Goal: Task Accomplishment & Management: Use online tool/utility

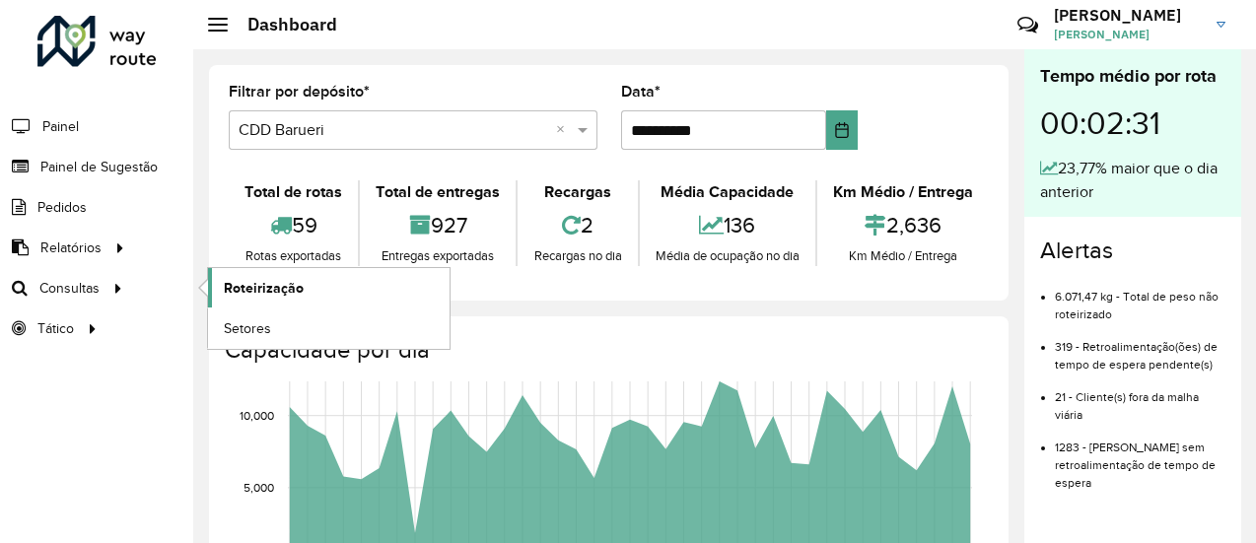
click at [284, 280] on span "Roteirização" at bounding box center [264, 288] width 80 height 21
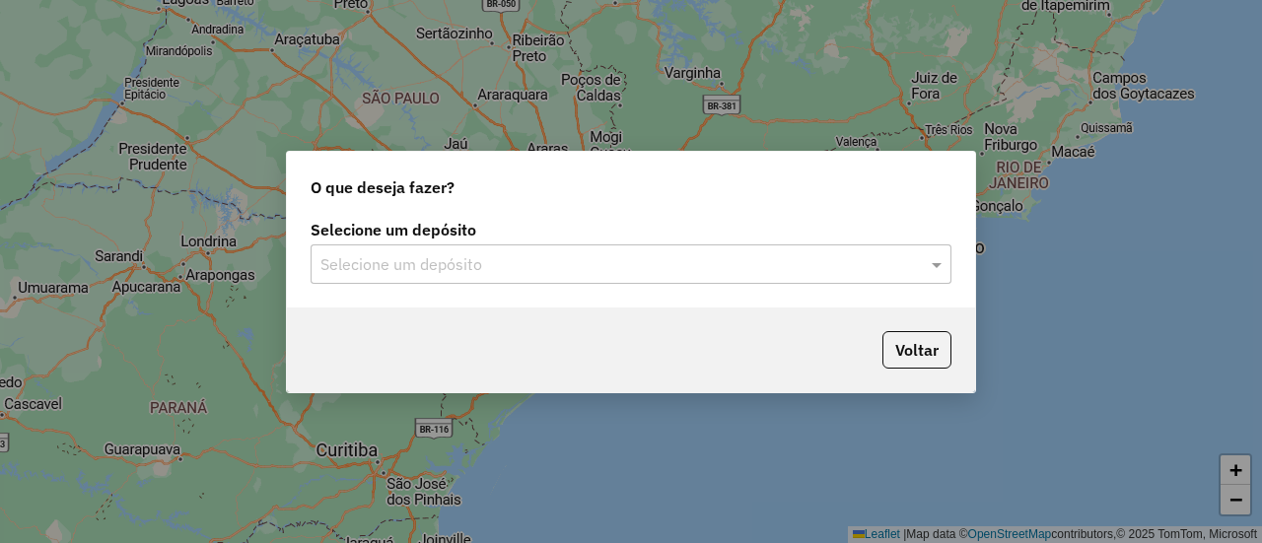
click at [400, 280] on div "Selecione um depósito" at bounding box center [631, 264] width 641 height 39
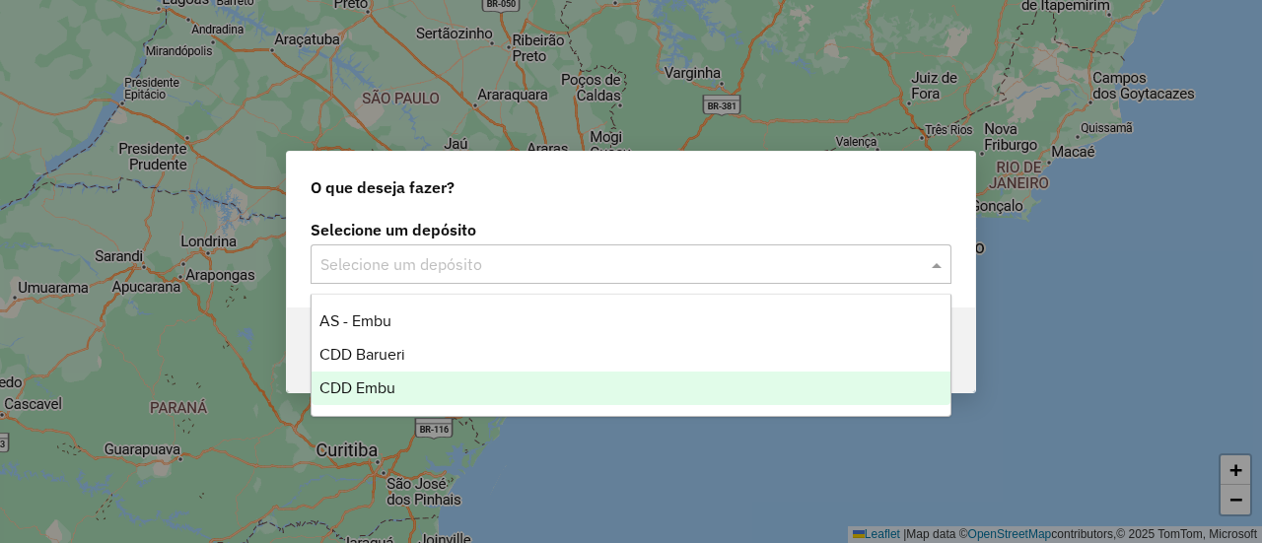
click at [362, 382] on span "CDD Embu" at bounding box center [357, 388] width 76 height 17
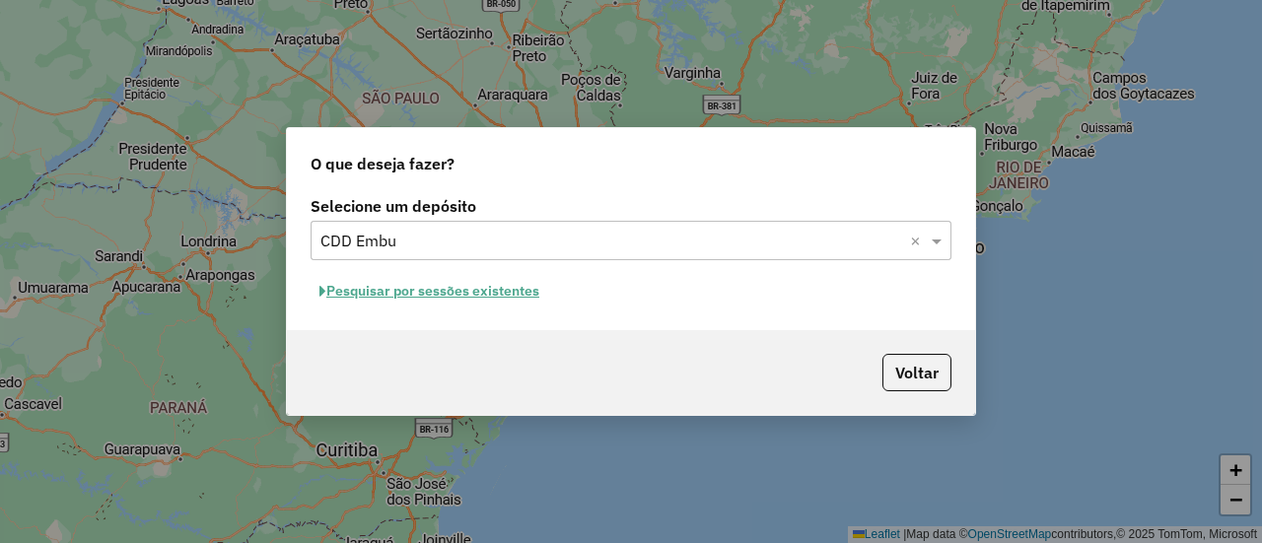
click at [479, 285] on button "Pesquisar por sessões existentes" at bounding box center [430, 291] width 238 height 31
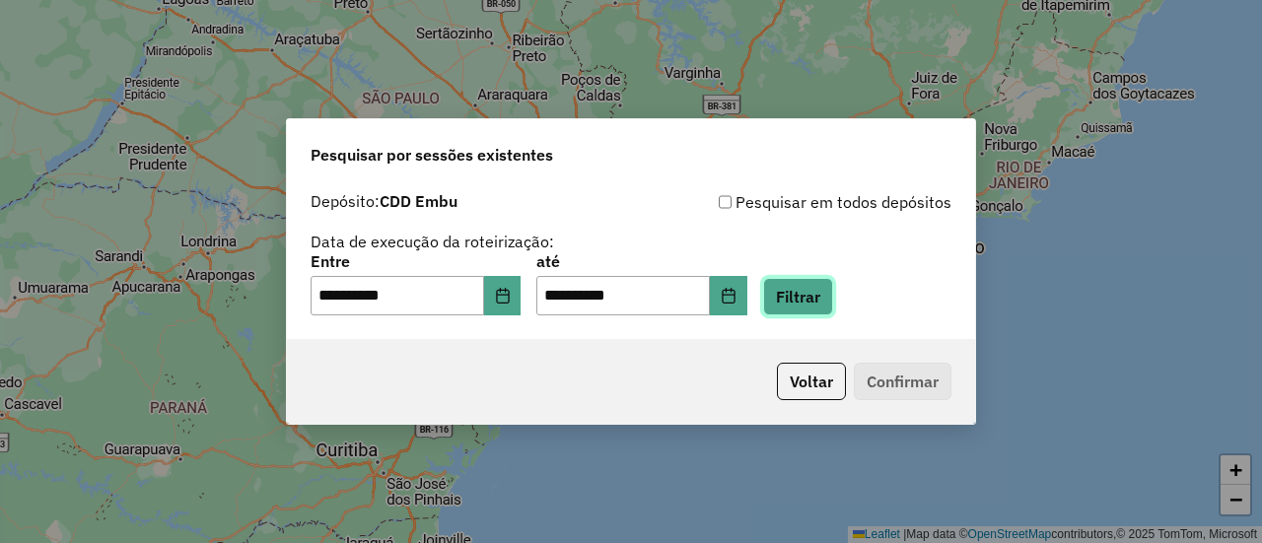
click at [833, 293] on button "Filtrar" at bounding box center [798, 296] width 70 height 37
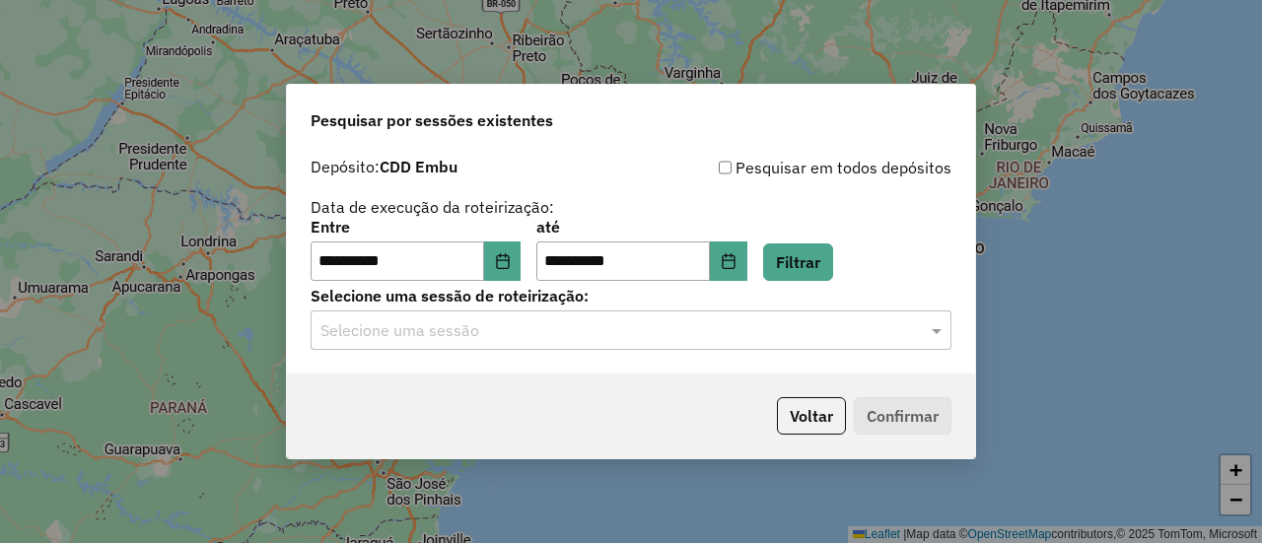
click at [635, 320] on input "text" at bounding box center [611, 331] width 582 height 24
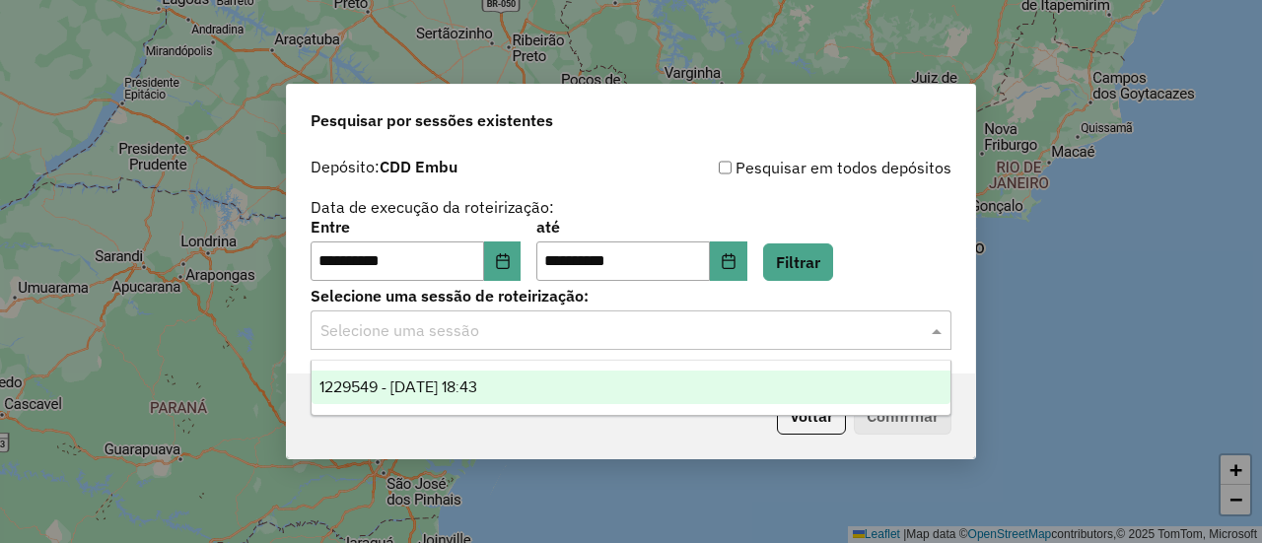
click at [427, 397] on div "1229549 - 14/08/2025 18:43" at bounding box center [631, 388] width 638 height 34
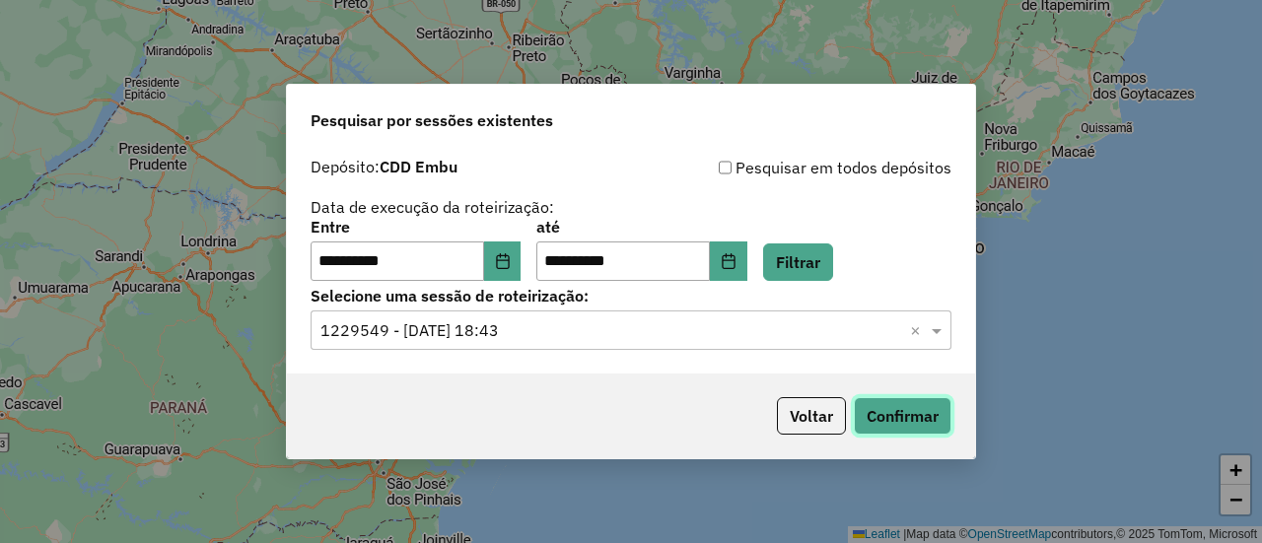
click at [878, 413] on button "Confirmar" at bounding box center [903, 415] width 98 height 37
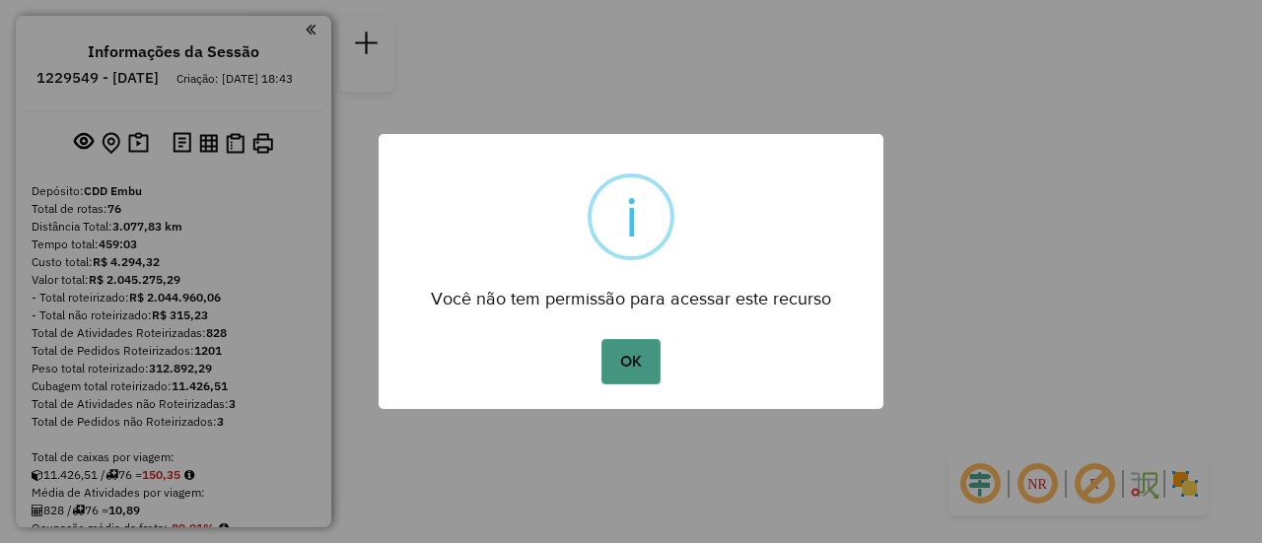
click at [629, 354] on button "OK" at bounding box center [631, 361] width 58 height 45
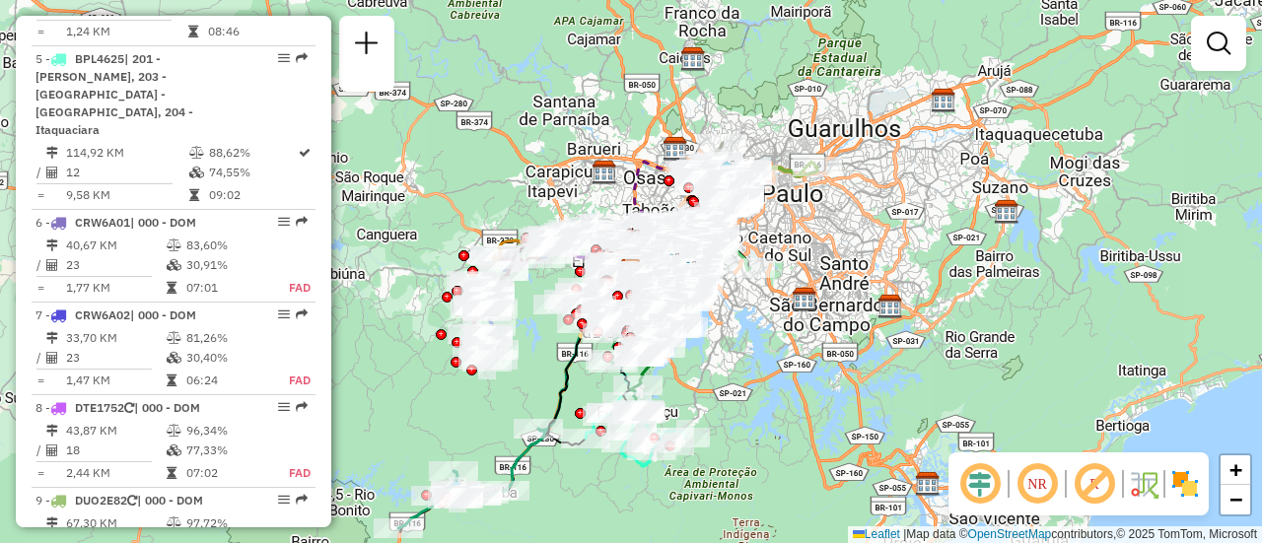
scroll to position [1578, 0]
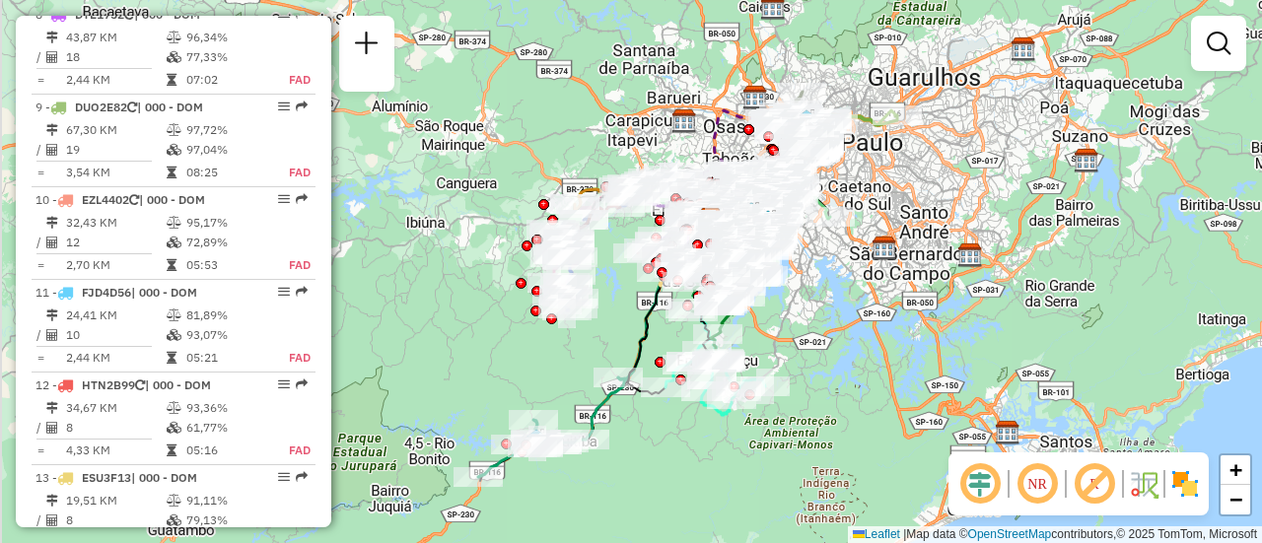
drag, startPoint x: 794, startPoint y: 319, endPoint x: 874, endPoint y: 267, distance: 94.9
click at [874, 267] on div "Janela de atendimento Grade de atendimento Capacidade Transportadoras Veículos …" at bounding box center [631, 271] width 1262 height 543
click at [1030, 478] on em at bounding box center [1037, 484] width 47 height 47
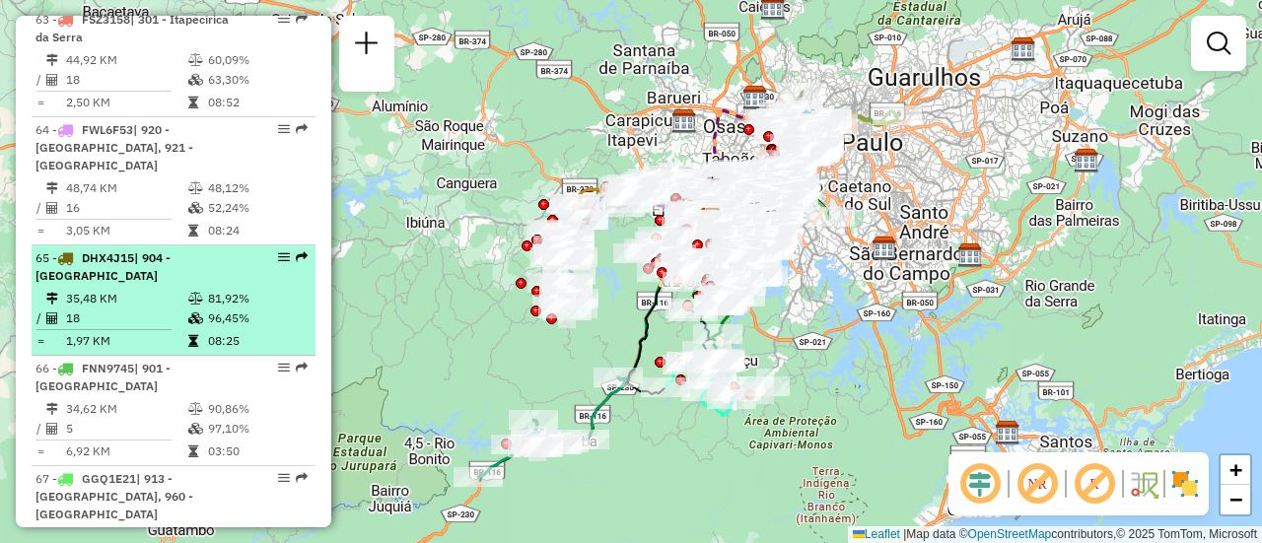
select select "**********"
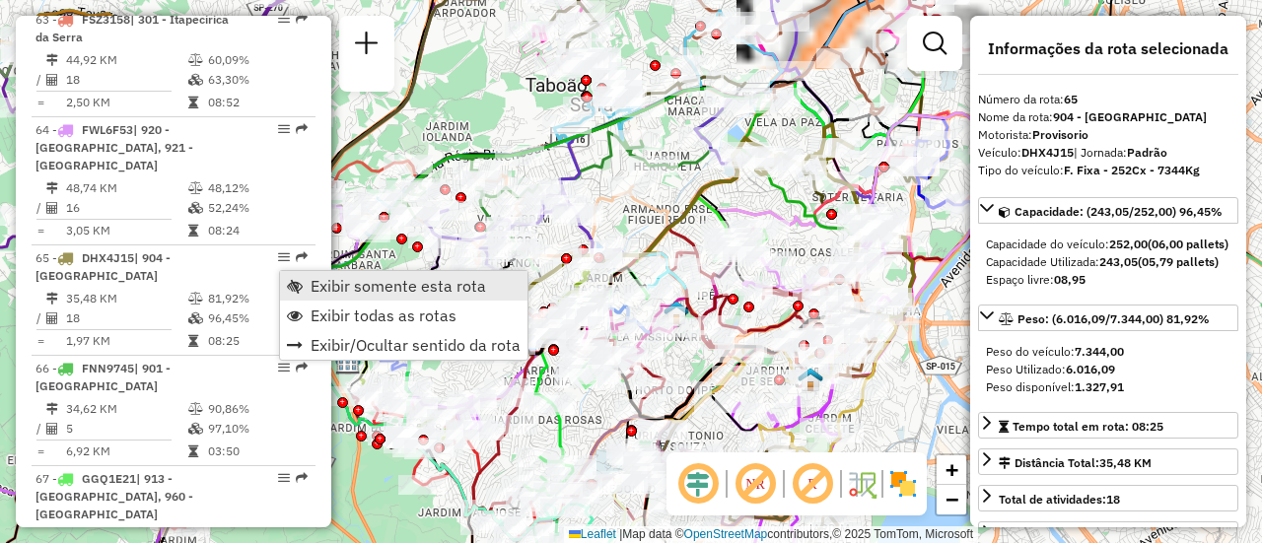
click at [308, 279] on link "Exibir somente esta rota" at bounding box center [404, 286] width 248 height 30
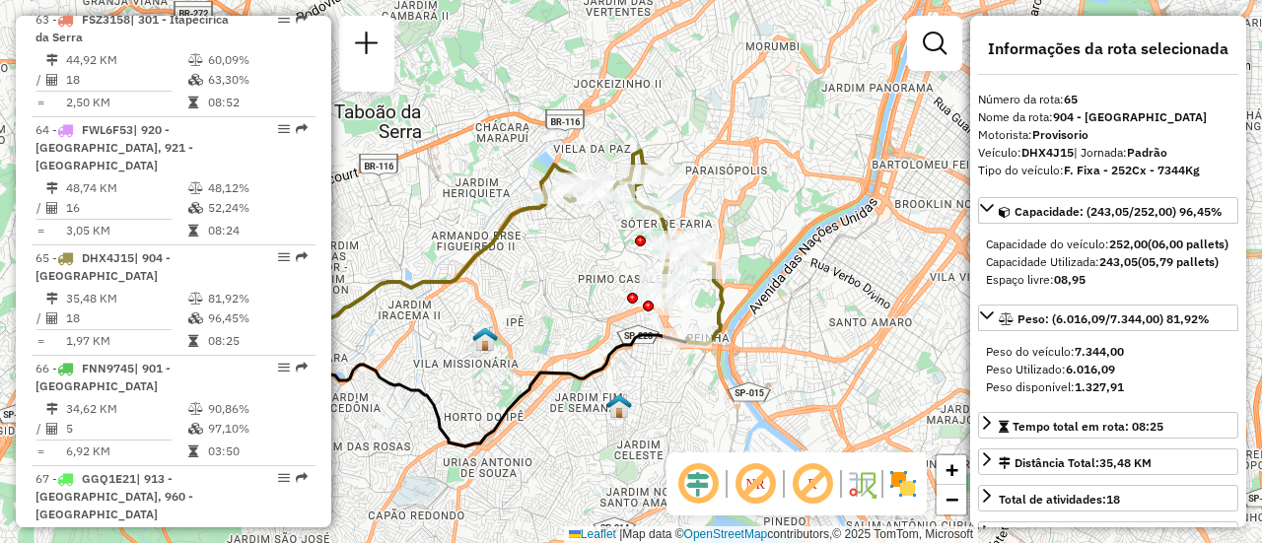
drag, startPoint x: 753, startPoint y: 252, endPoint x: 562, endPoint y: 279, distance: 193.1
click at [562, 279] on div "Janela de atendimento Grade de atendimento Capacidade Transportadoras Veículos …" at bounding box center [631, 271] width 1262 height 543
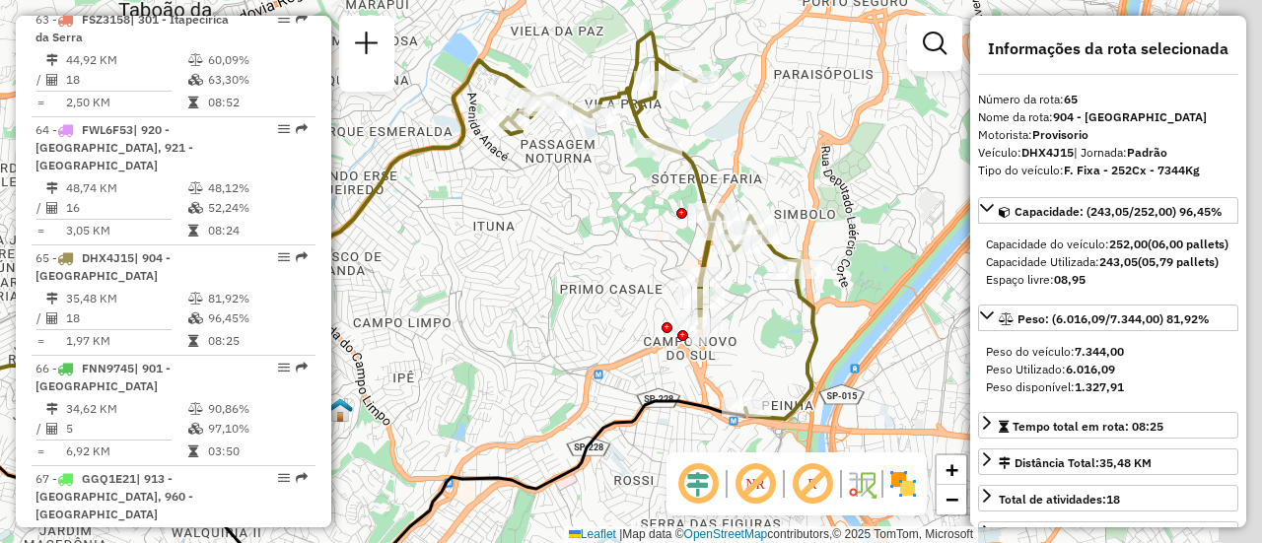
drag, startPoint x: 639, startPoint y: 257, endPoint x: 570, endPoint y: 271, distance: 70.4
click at [570, 271] on div "Janela de atendimento Grade de atendimento Capacidade Transportadoras Veículos …" at bounding box center [631, 271] width 1262 height 543
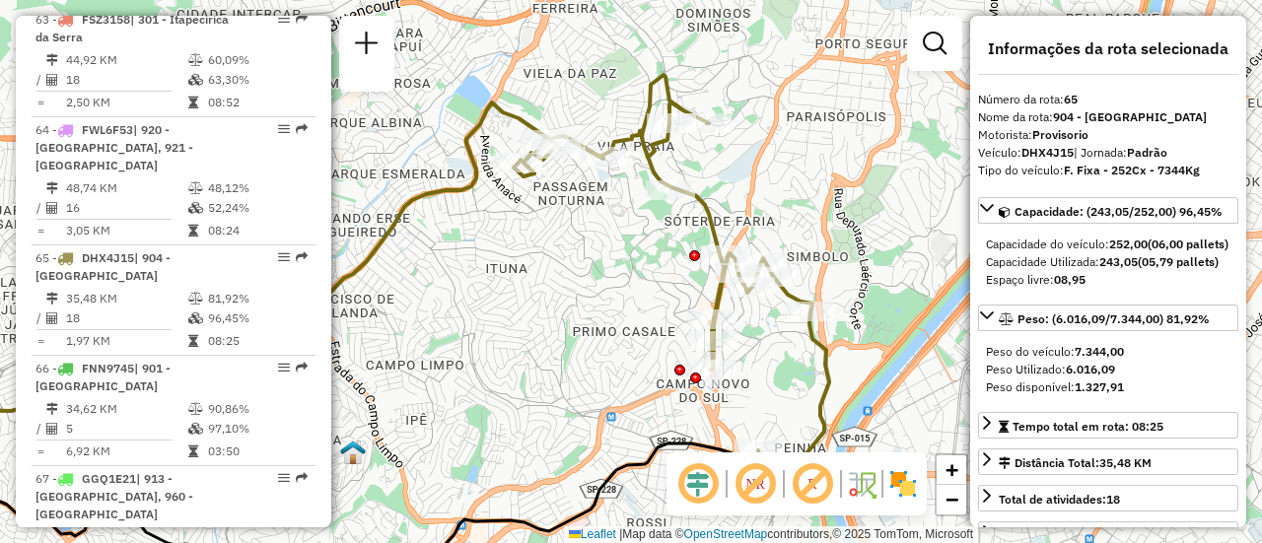
drag, startPoint x: 841, startPoint y: 313, endPoint x: 856, endPoint y: 352, distance: 42.1
click at [856, 352] on div "Janela de atendimento Grade de atendimento Capacidade Transportadoras Veículos …" at bounding box center [631, 271] width 1262 height 543
click at [904, 484] on img at bounding box center [903, 484] width 32 height 32
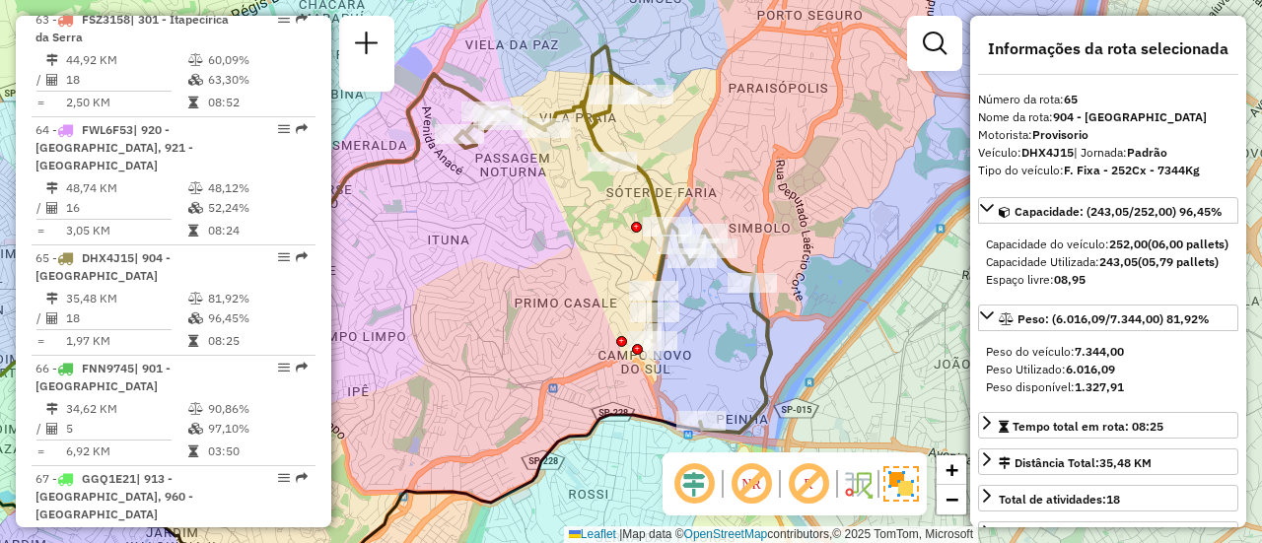
drag, startPoint x: 652, startPoint y: 297, endPoint x: 596, endPoint y: 267, distance: 63.5
click at [596, 267] on div "Janela de atendimento Grade de atendimento Capacidade Transportadoras Veículos …" at bounding box center [631, 271] width 1262 height 543
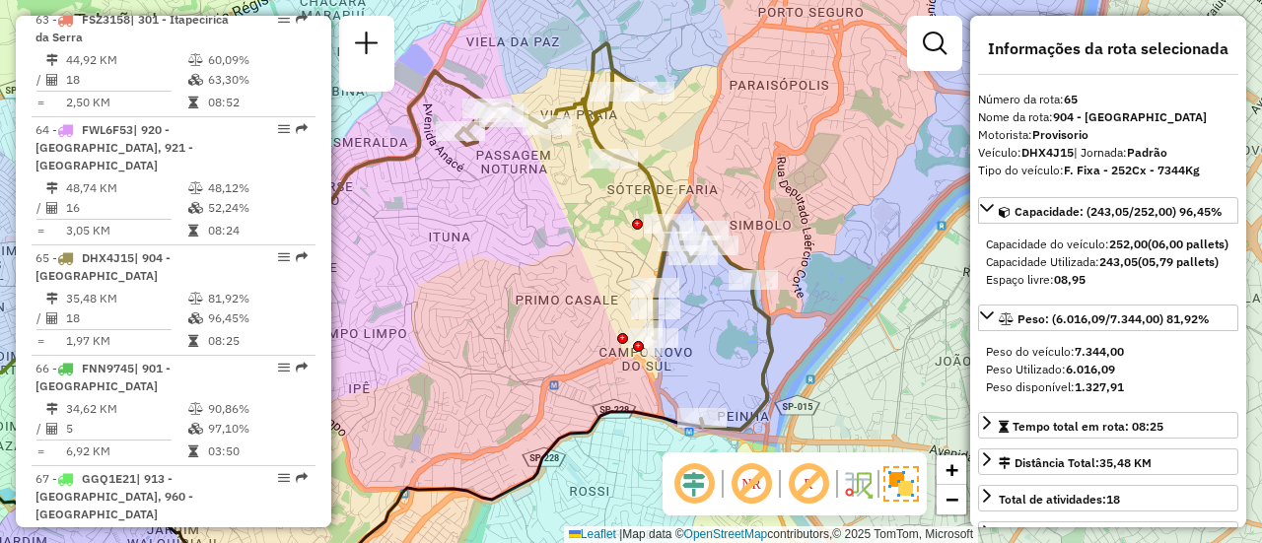
click at [591, 267] on div "Janela de atendimento Grade de atendimento Capacidade Transportadoras Veículos …" at bounding box center [631, 271] width 1262 height 543
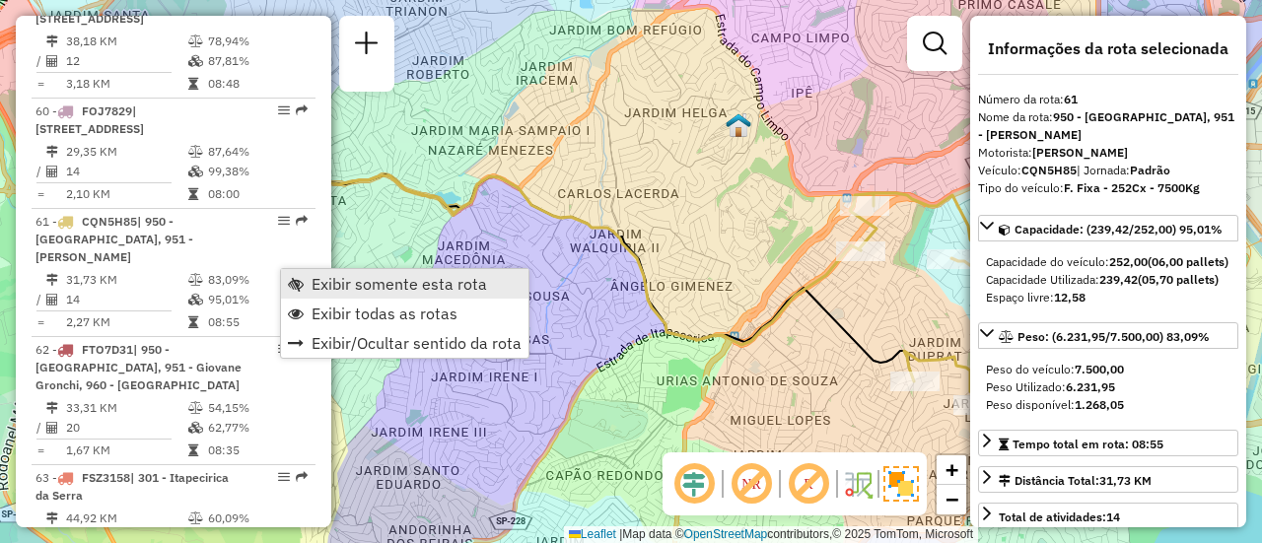
click at [336, 279] on span "Exibir somente esta rota" at bounding box center [400, 284] width 176 height 16
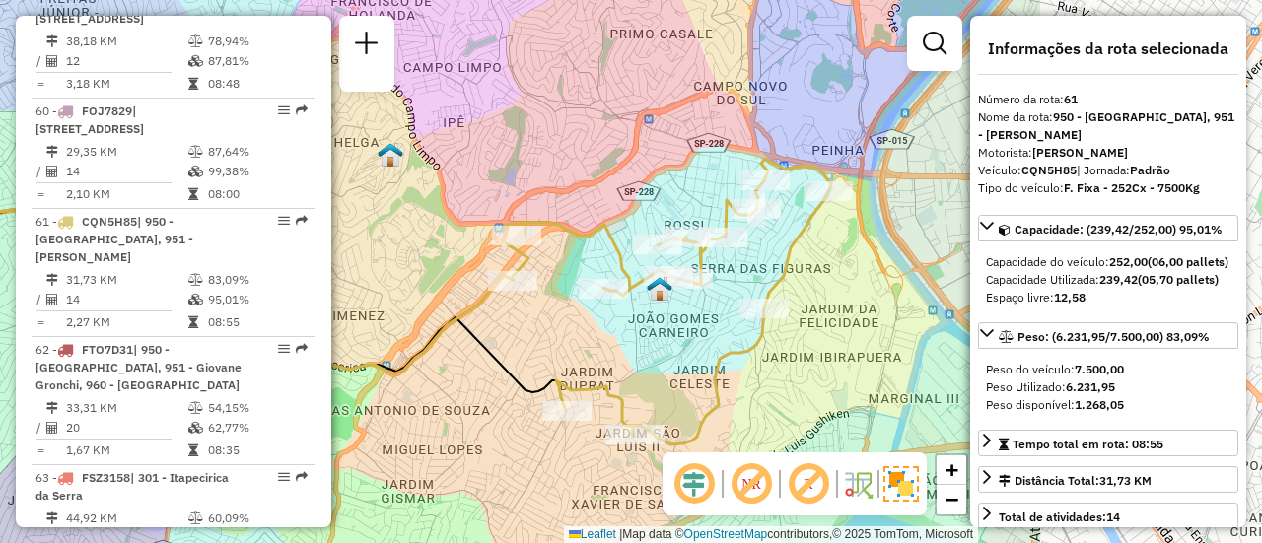
drag, startPoint x: 757, startPoint y: 273, endPoint x: 411, endPoint y: 303, distance: 347.4
click at [411, 303] on div "Janela de atendimento Grade de atendimento Capacidade Transportadoras Veículos …" at bounding box center [631, 271] width 1262 height 543
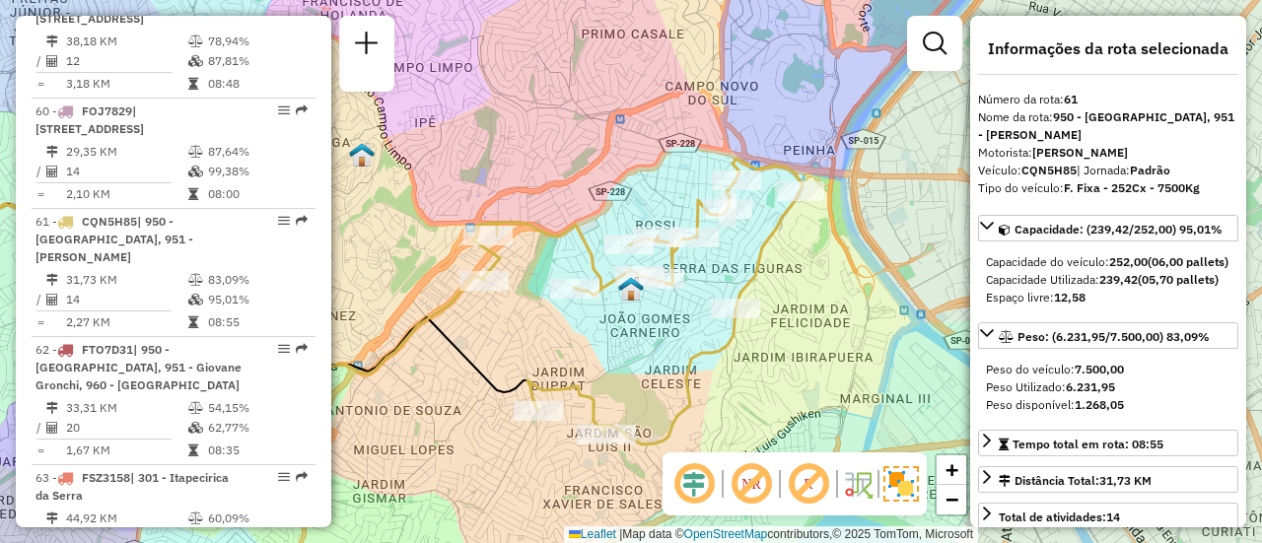
drag, startPoint x: 527, startPoint y: 322, endPoint x: 498, endPoint y: 322, distance: 28.6
click at [498, 322] on div "Janela de atendimento Grade de atendimento Capacidade Transportadoras Veículos …" at bounding box center [631, 271] width 1262 height 543
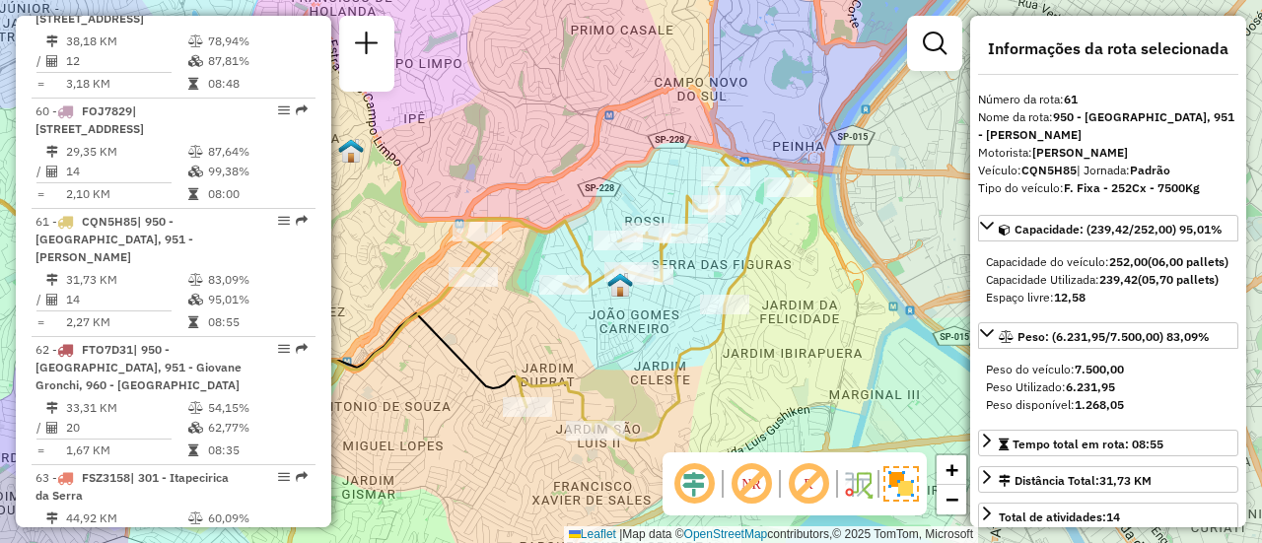
drag, startPoint x: 508, startPoint y: 333, endPoint x: 497, endPoint y: 329, distance: 11.5
click at [497, 329] on div "Janela de atendimento Grade de atendimento Capacidade Transportadoras Veículos …" at bounding box center [631, 271] width 1262 height 543
